Goal: Information Seeking & Learning: Learn about a topic

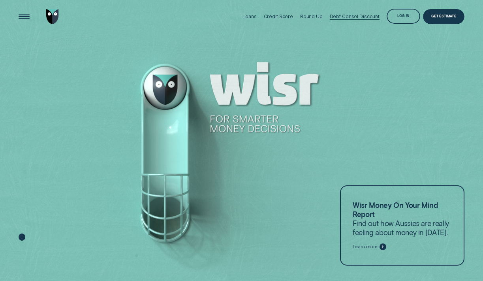
click at [351, 19] on div "Debt Consol Discount" at bounding box center [355, 16] width 50 height 6
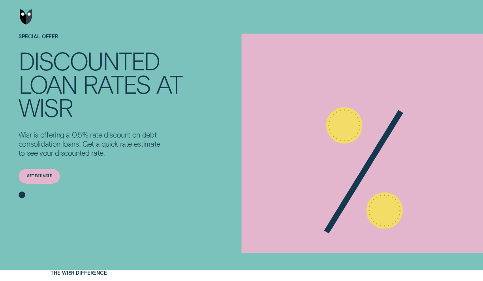
click at [39, 176] on div "Get estimate" at bounding box center [39, 175] width 25 height 3
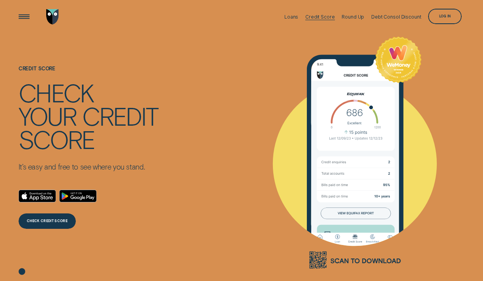
click at [327, 18] on div "Credit Score" at bounding box center [320, 17] width 30 height 6
click at [326, 20] on div "Credit Score" at bounding box center [320, 17] width 30 height 34
